Goal: Task Accomplishment & Management: Manage account settings

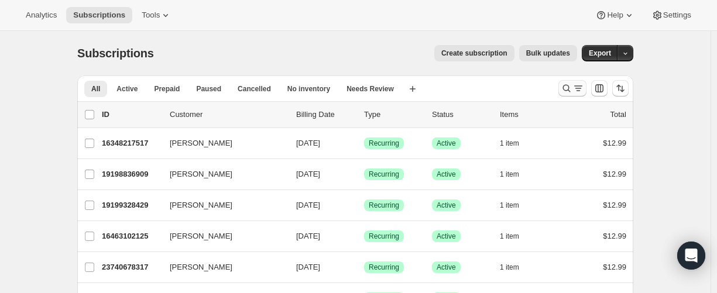
click at [566, 89] on icon "Search and filter results" at bounding box center [566, 88] width 12 height 12
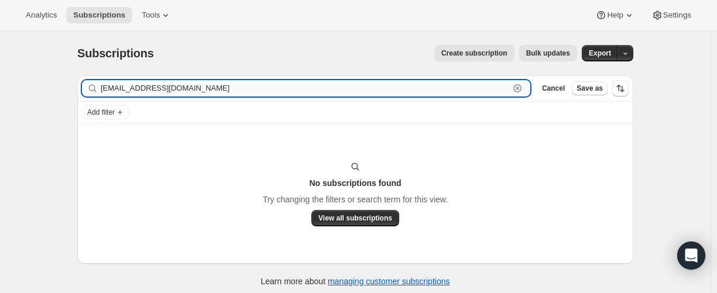
click at [418, 88] on input "[EMAIL_ADDRESS][DOMAIN_NAME]" at bounding box center [305, 88] width 408 height 16
paste input "18907725997"
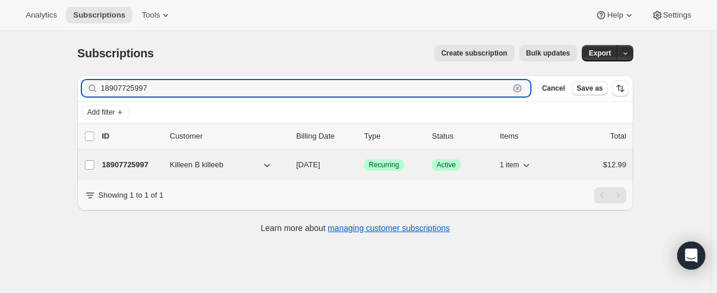
type input "18907725997"
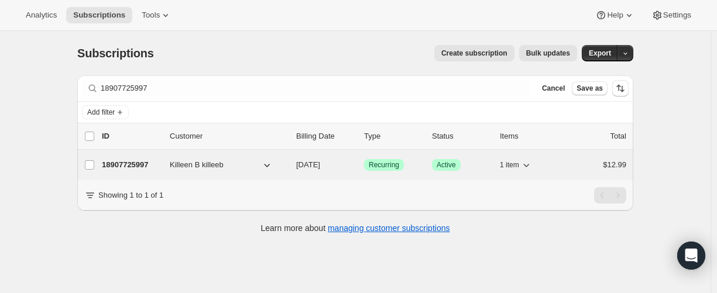
click at [142, 161] on p "18907725997" at bounding box center [131, 165] width 58 height 12
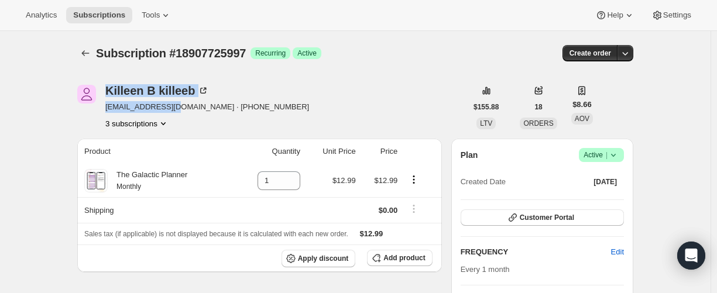
drag, startPoint x: 101, startPoint y: 105, endPoint x: 178, endPoint y: 105, distance: 77.2
click at [178, 105] on div "Killeen B killeeb [EMAIL_ADDRESS][DOMAIN_NAME] · [PHONE_NUMBER] 3 subscriptions" at bounding box center [271, 107] width 389 height 44
click at [137, 108] on span "[EMAIL_ADDRESS][DOMAIN_NAME] · [PHONE_NUMBER]" at bounding box center [207, 107] width 204 height 12
drag, startPoint x: 106, startPoint y: 105, endPoint x: 191, endPoint y: 105, distance: 84.8
click at [191, 105] on div "Killeen B killeeb [EMAIL_ADDRESS][DOMAIN_NAME] · [PHONE_NUMBER] 3 subscriptions" at bounding box center [271, 107] width 389 height 44
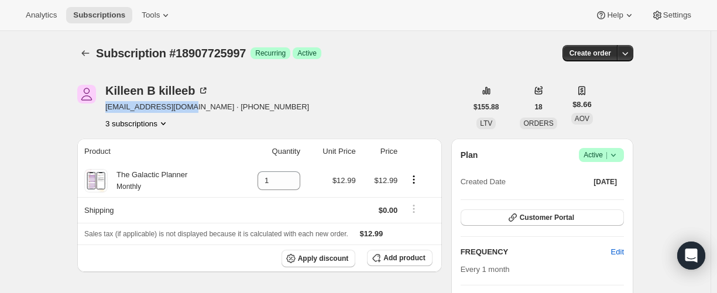
copy span "[EMAIL_ADDRESS][DOMAIN_NAME]"
click at [91, 48] on icon "Subscriptions" at bounding box center [86, 53] width 12 height 12
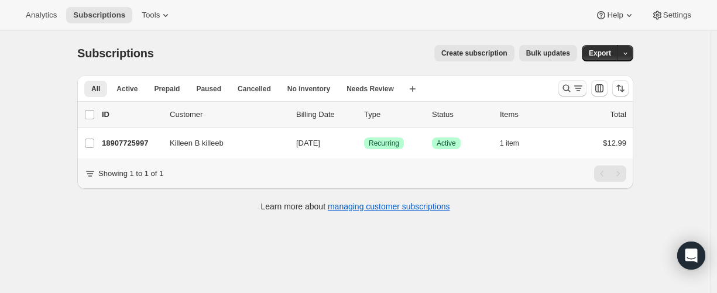
click at [564, 88] on icon "Search and filter results" at bounding box center [566, 88] width 12 height 12
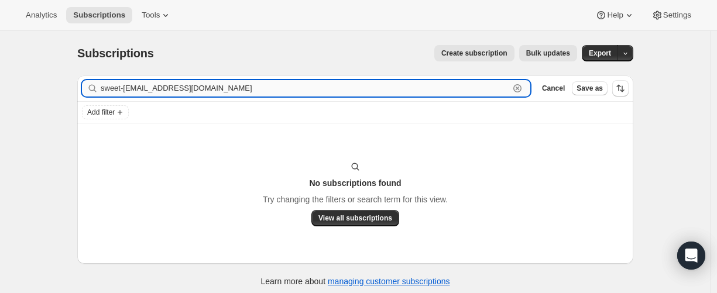
click at [195, 88] on input "sweet-[EMAIL_ADDRESS][DOMAIN_NAME]" at bounding box center [305, 88] width 408 height 16
paste input "28951675053"
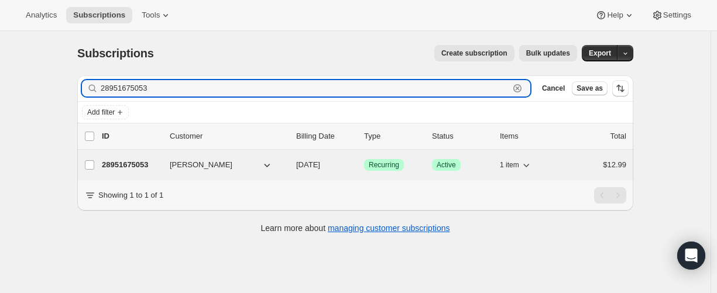
type input "28951675053"
click at [129, 160] on p "28951675053" at bounding box center [131, 165] width 58 height 12
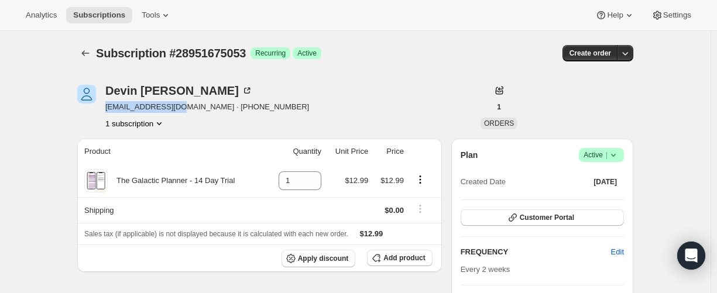
drag, startPoint x: 108, startPoint y: 108, endPoint x: 188, endPoint y: 105, distance: 79.6
click at [188, 105] on span "[EMAIL_ADDRESS][DOMAIN_NAME] · [PHONE_NUMBER]" at bounding box center [207, 107] width 204 height 12
copy span "[EMAIL_ADDRESS][DOMAIN_NAME]"
click at [87, 50] on icon "Subscriptions" at bounding box center [86, 53] width 12 height 12
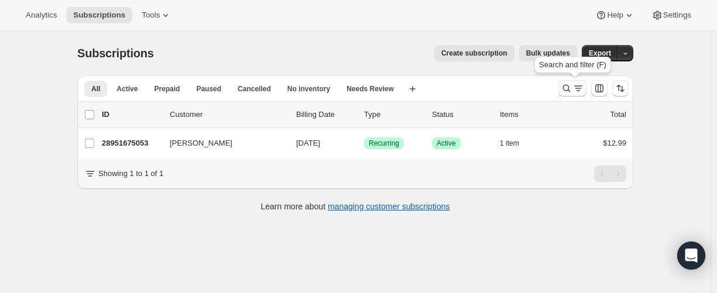
click at [567, 91] on icon "Search and filter results" at bounding box center [567, 89] width 8 height 8
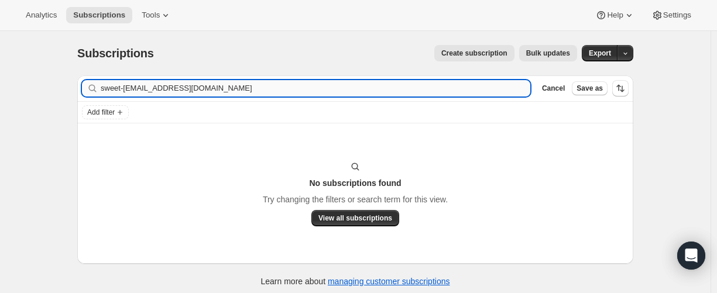
click at [104, 90] on input "sweet-[EMAIL_ADDRESS][DOMAIN_NAME]" at bounding box center [315, 88] width 429 height 16
type input "28951675053"
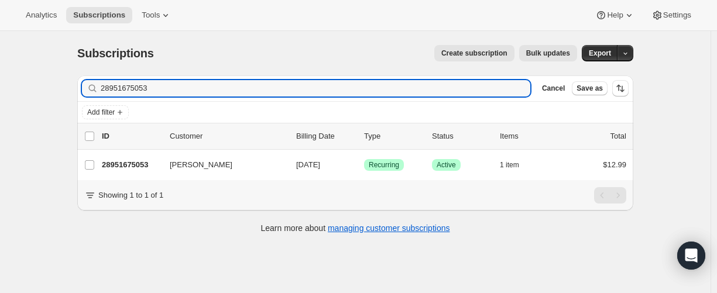
click at [132, 164] on p "28951675053" at bounding box center [131, 165] width 58 height 12
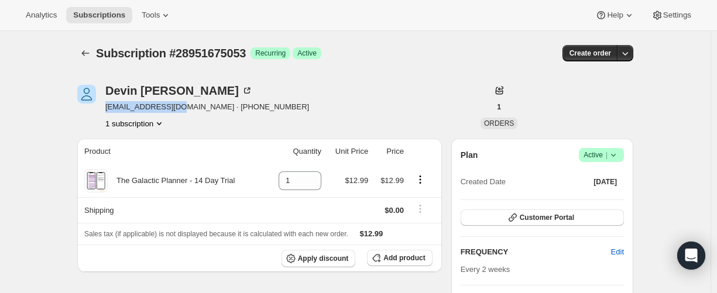
drag, startPoint x: 109, startPoint y: 109, endPoint x: 187, endPoint y: 108, distance: 78.4
click at [187, 108] on span "[EMAIL_ADDRESS][DOMAIN_NAME] · [PHONE_NUMBER]" at bounding box center [207, 107] width 204 height 12
copy span "[EMAIL_ADDRESS][DOMAIN_NAME]"
click at [89, 49] on icon "Subscriptions" at bounding box center [86, 53] width 12 height 12
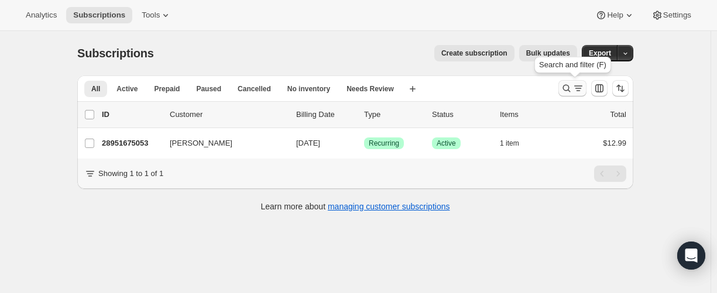
click at [563, 87] on button "Search and filter results" at bounding box center [572, 88] width 28 height 16
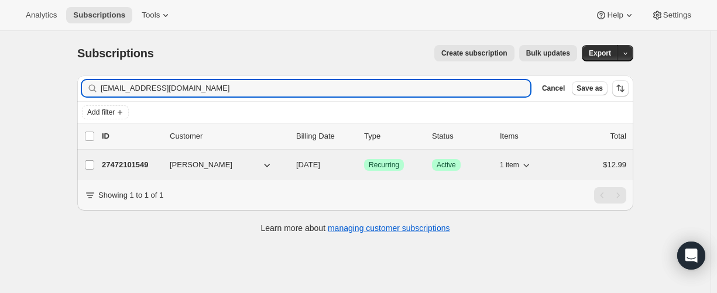
type input "[EMAIL_ADDRESS][DOMAIN_NAME]"
click at [125, 166] on p "27472101549" at bounding box center [131, 165] width 58 height 12
